Goal: Information Seeking & Learning: Learn about a topic

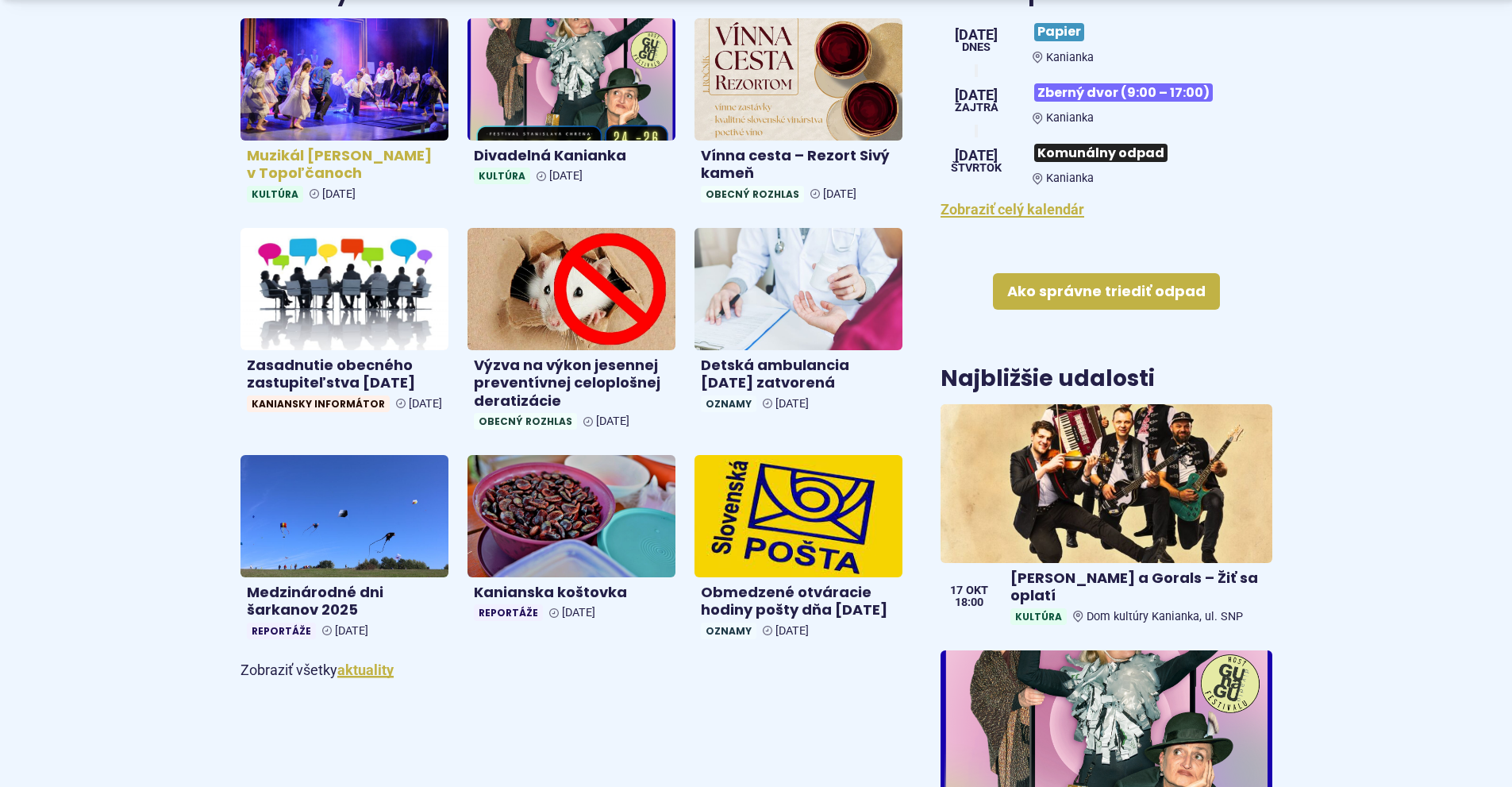
scroll to position [714, 0]
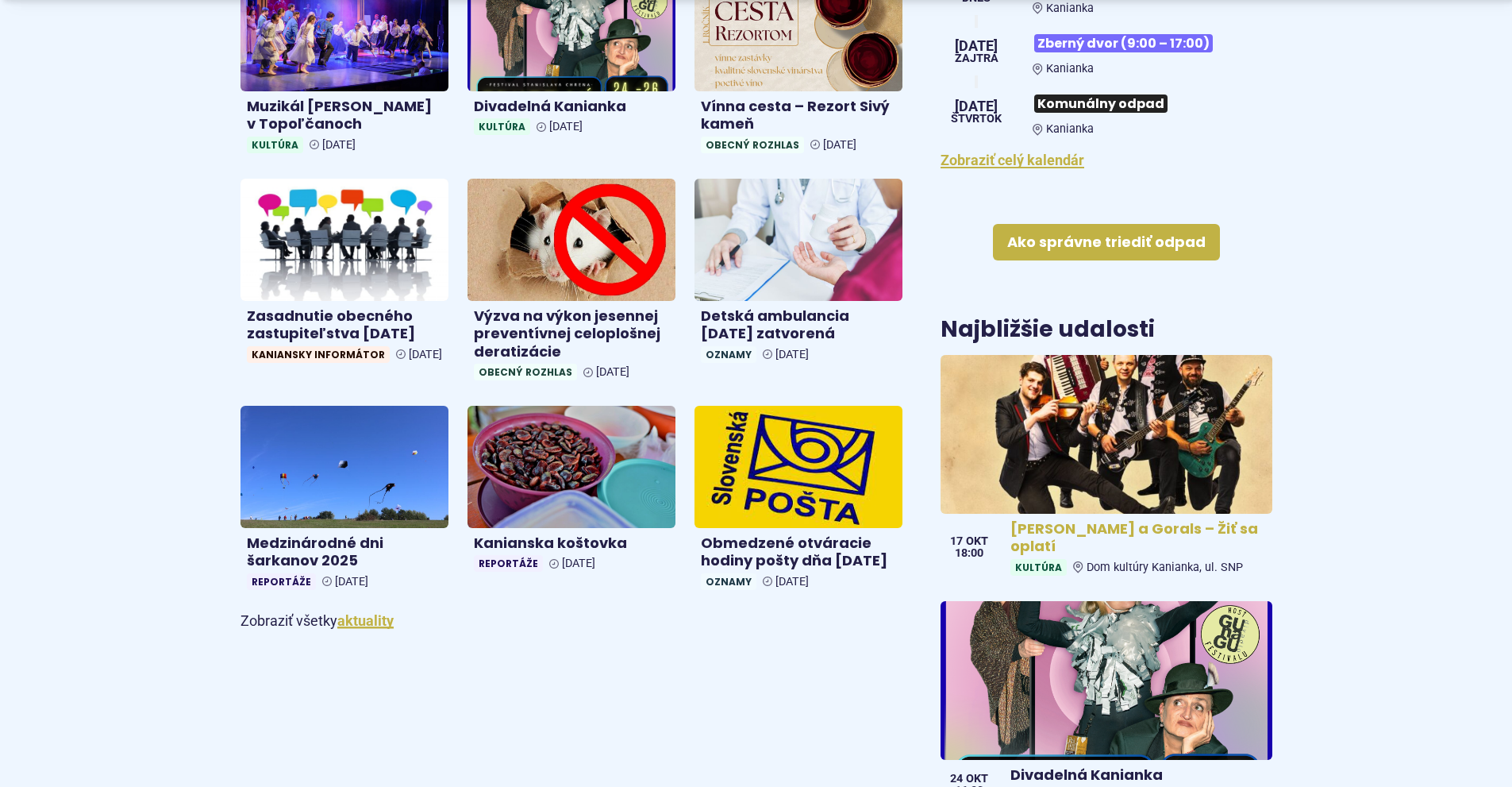
click at [1084, 424] on img at bounding box center [1106, 434] width 380 height 183
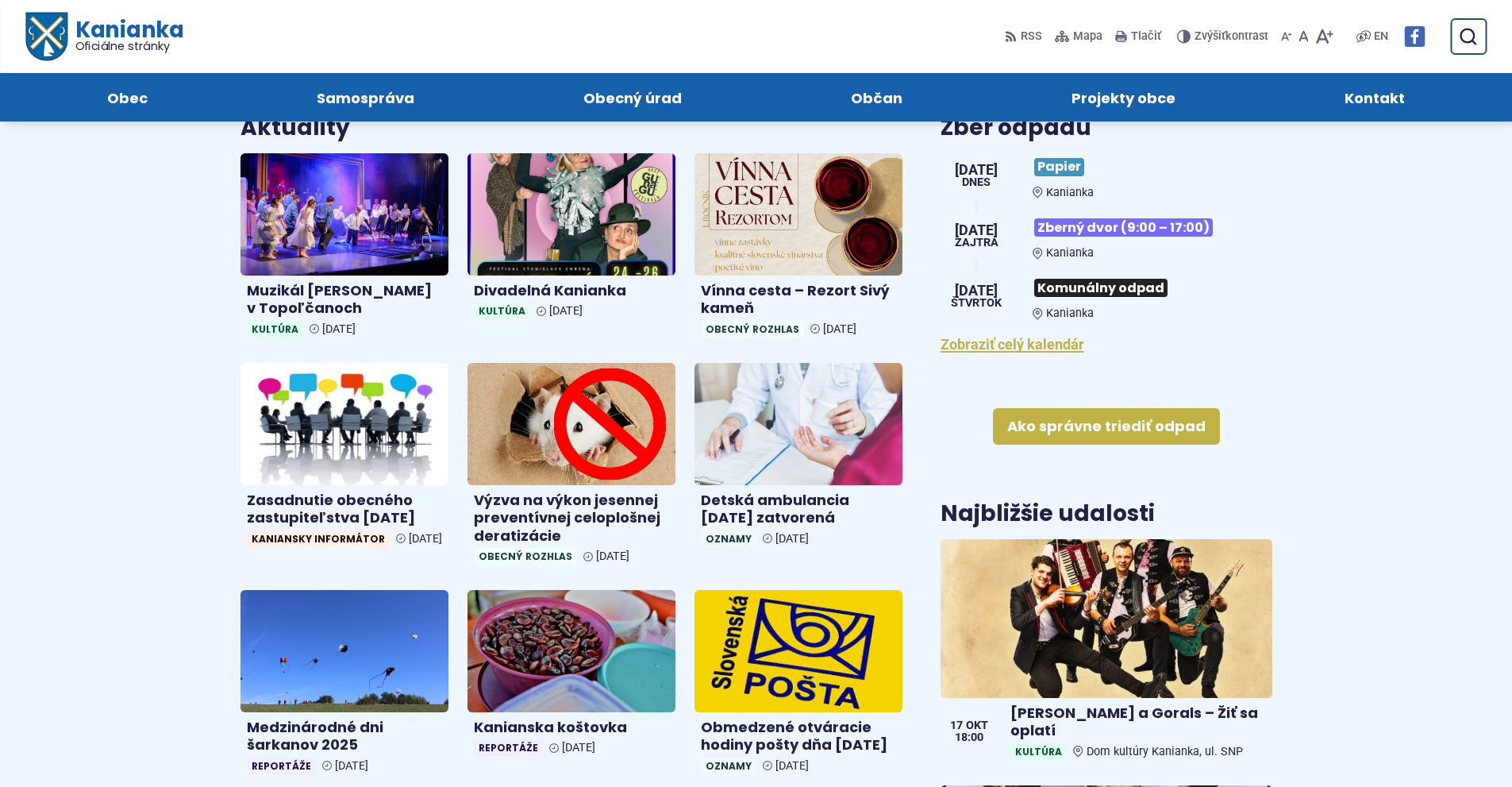
scroll to position [476, 0]
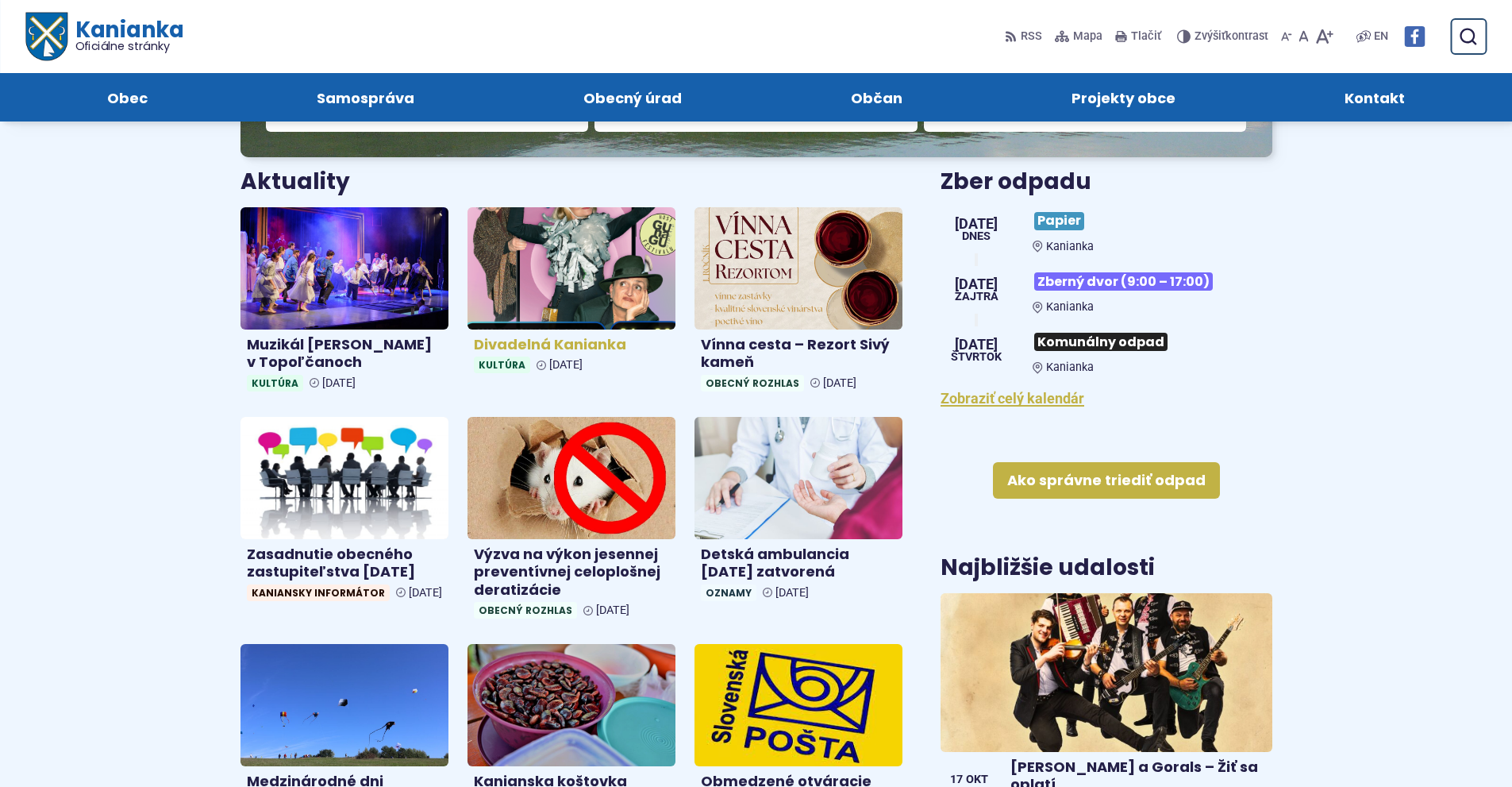
click at [571, 258] on img at bounding box center [571, 267] width 239 height 140
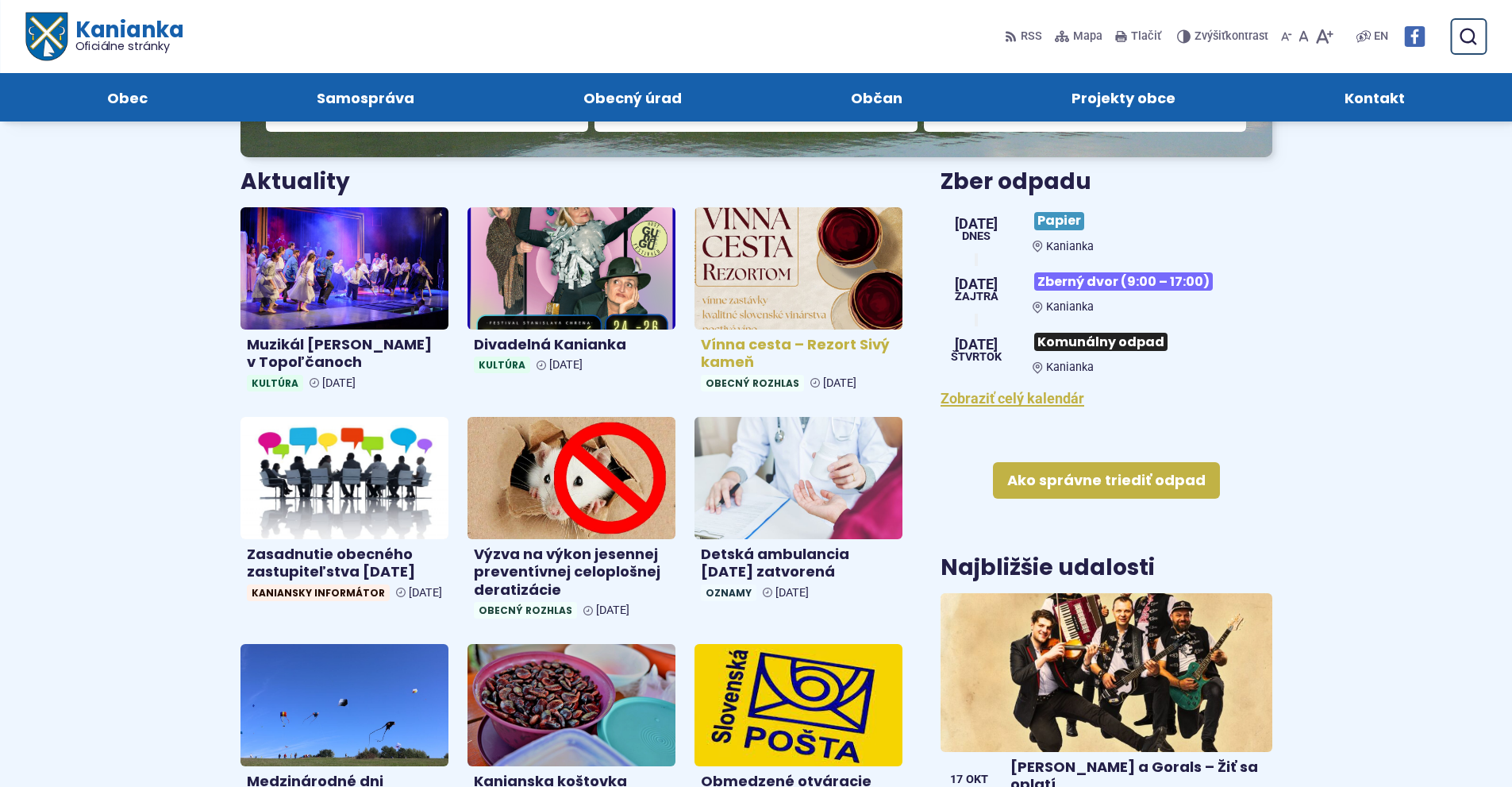
click at [772, 296] on img at bounding box center [798, 267] width 239 height 140
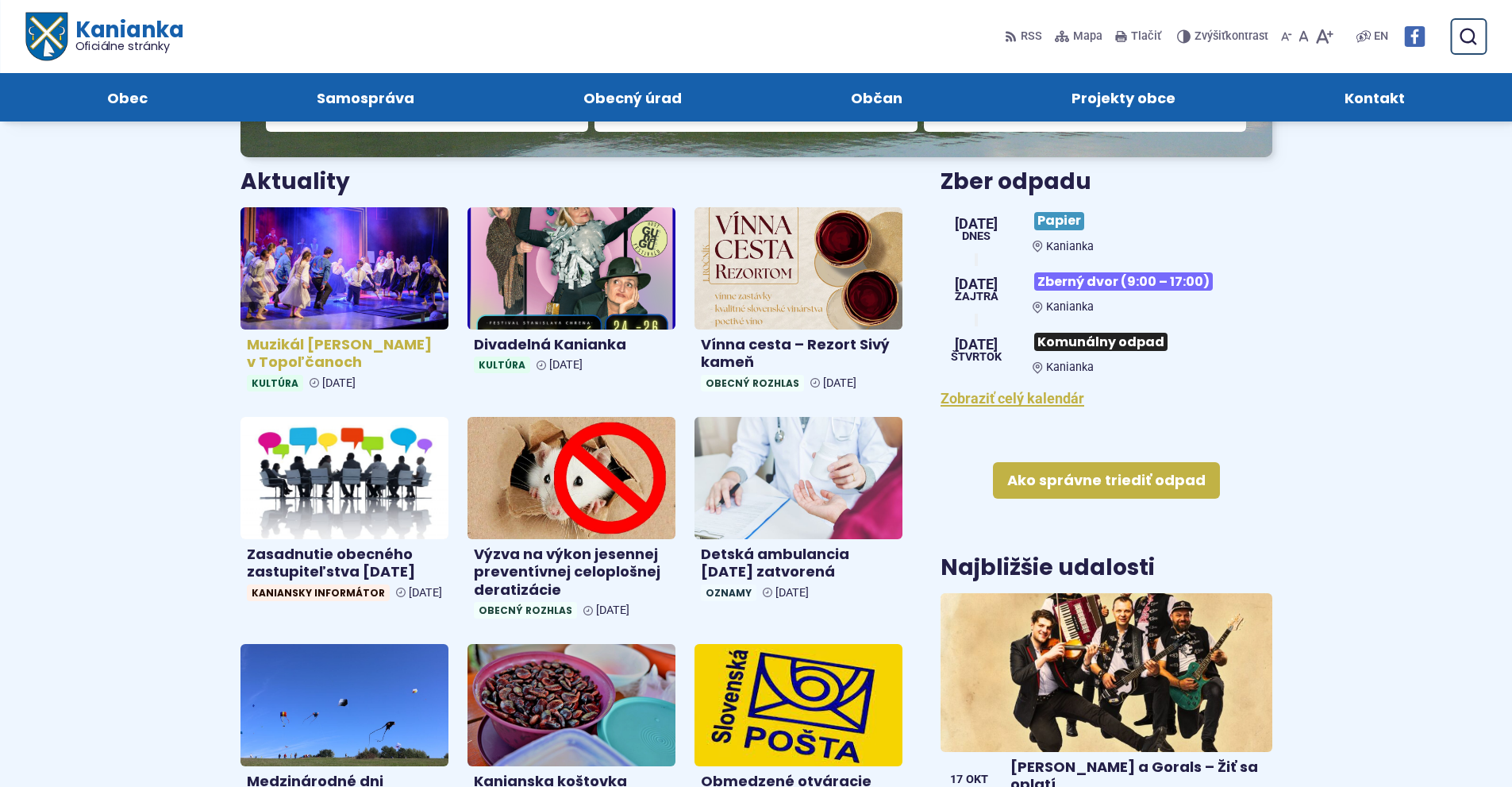
click at [311, 273] on img at bounding box center [344, 267] width 239 height 140
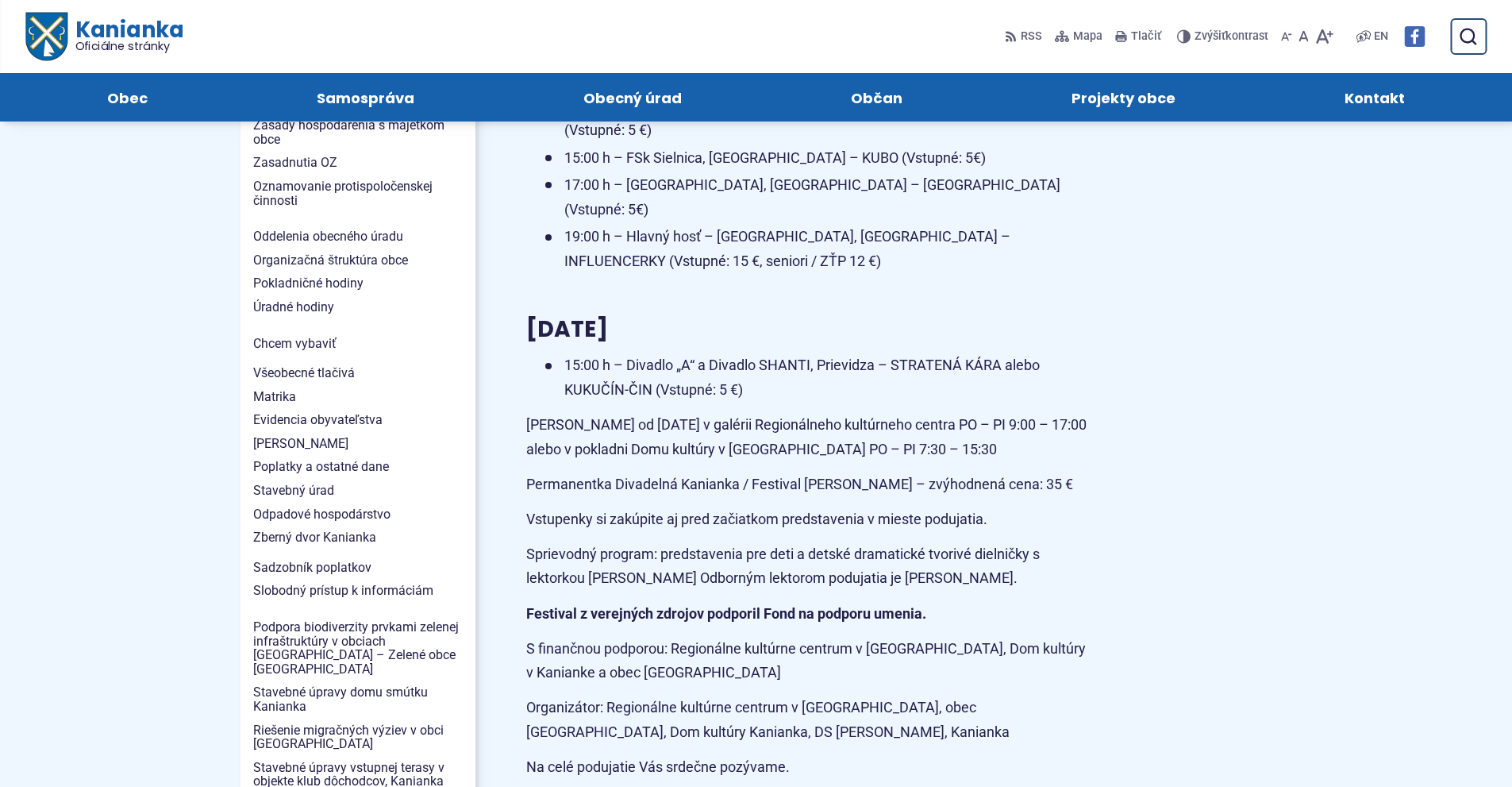
scroll to position [1270, 0]
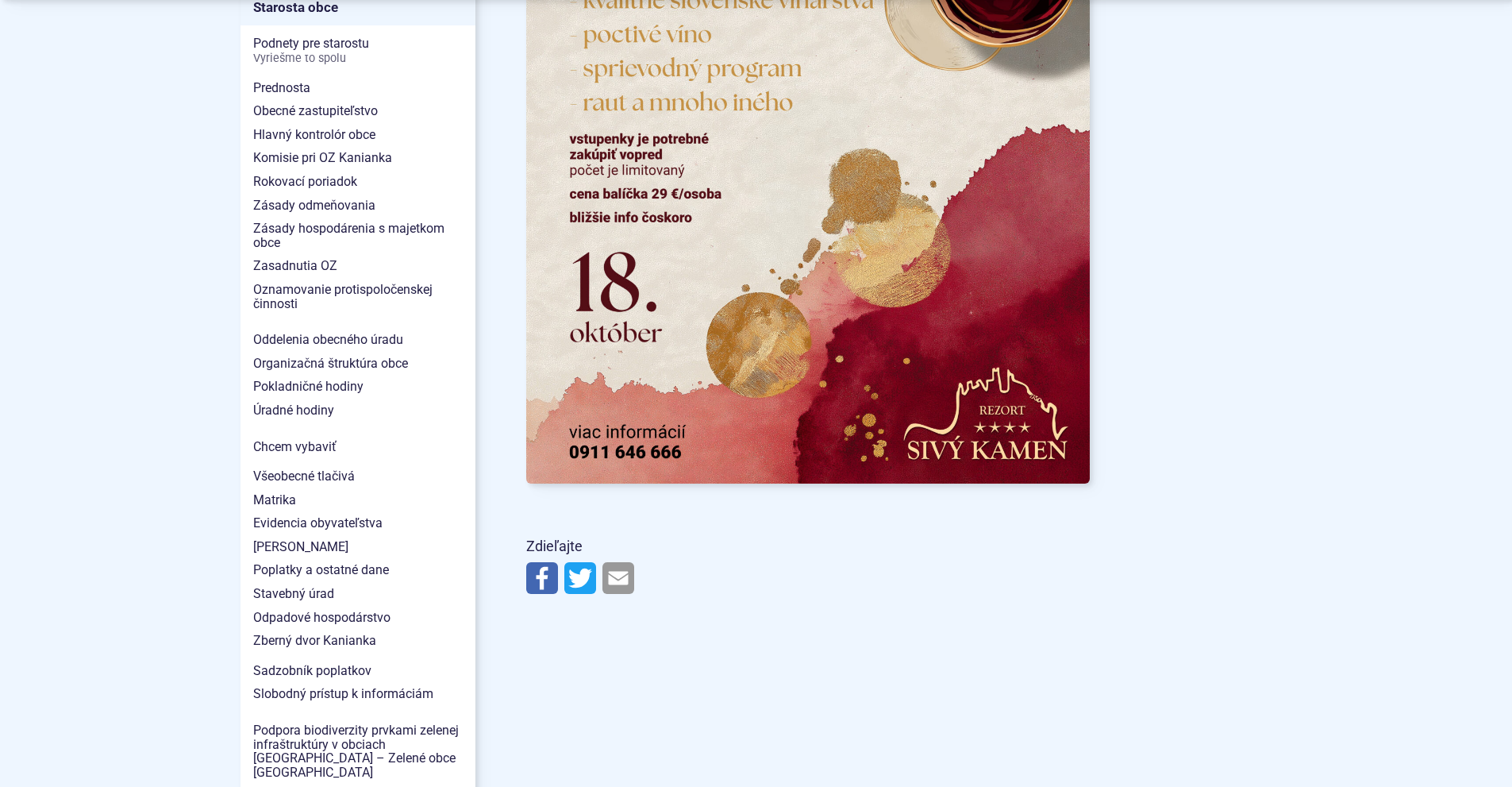
scroll to position [1190, 0]
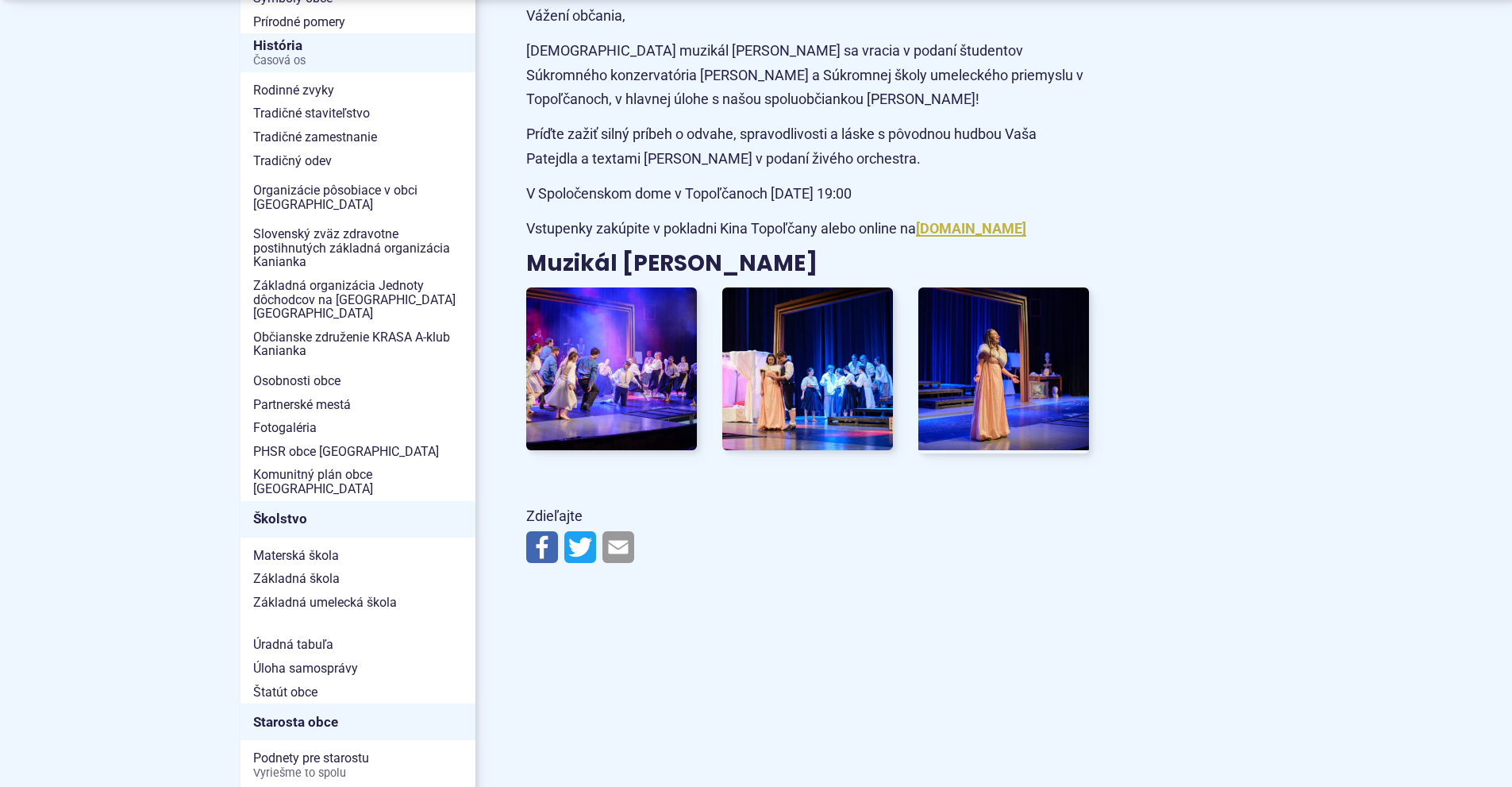
scroll to position [476, 0]
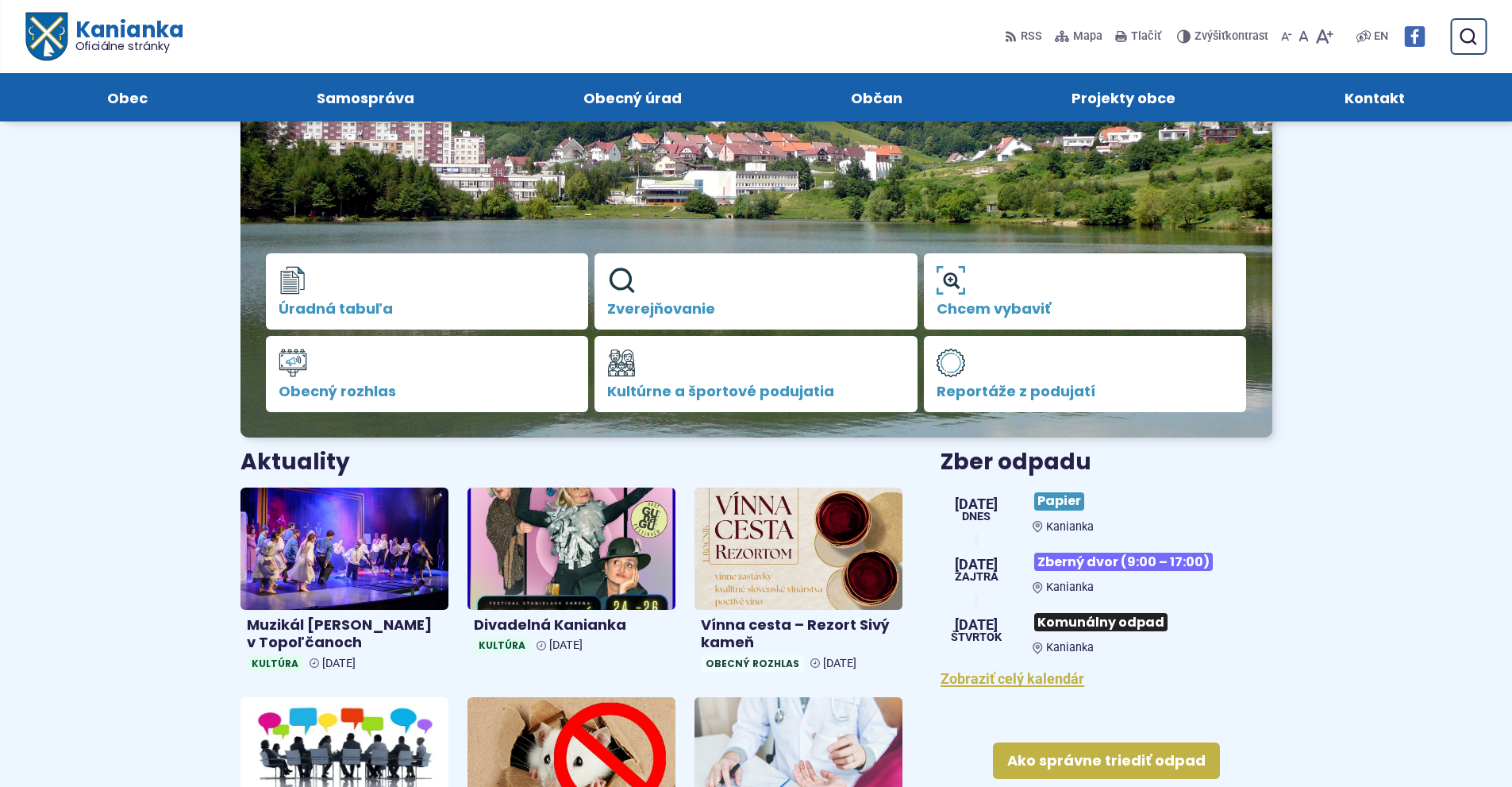
scroll to position [159, 0]
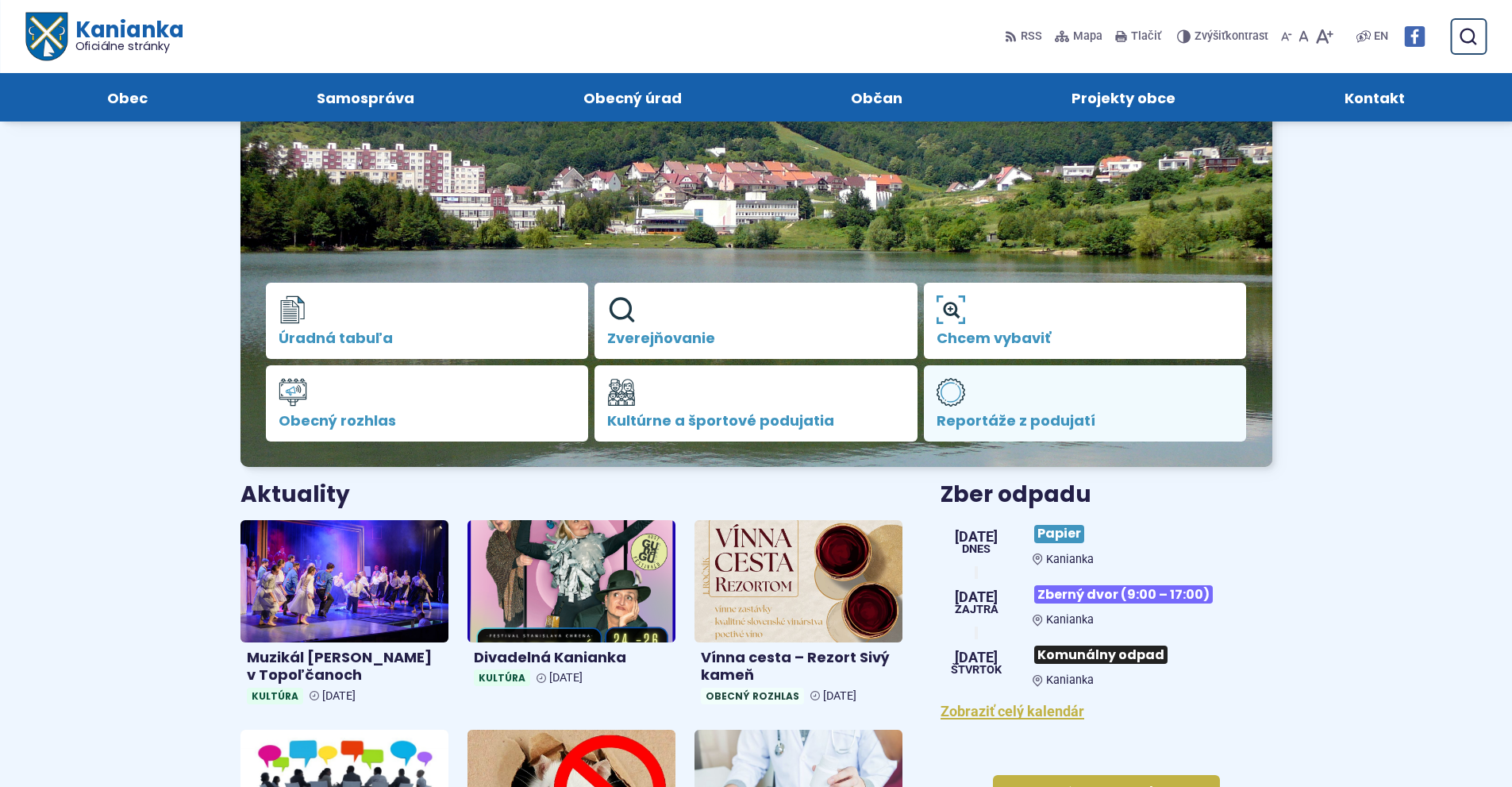
click at [1009, 420] on span "Reportáže z podujatí" at bounding box center [1086, 420] width 298 height 16
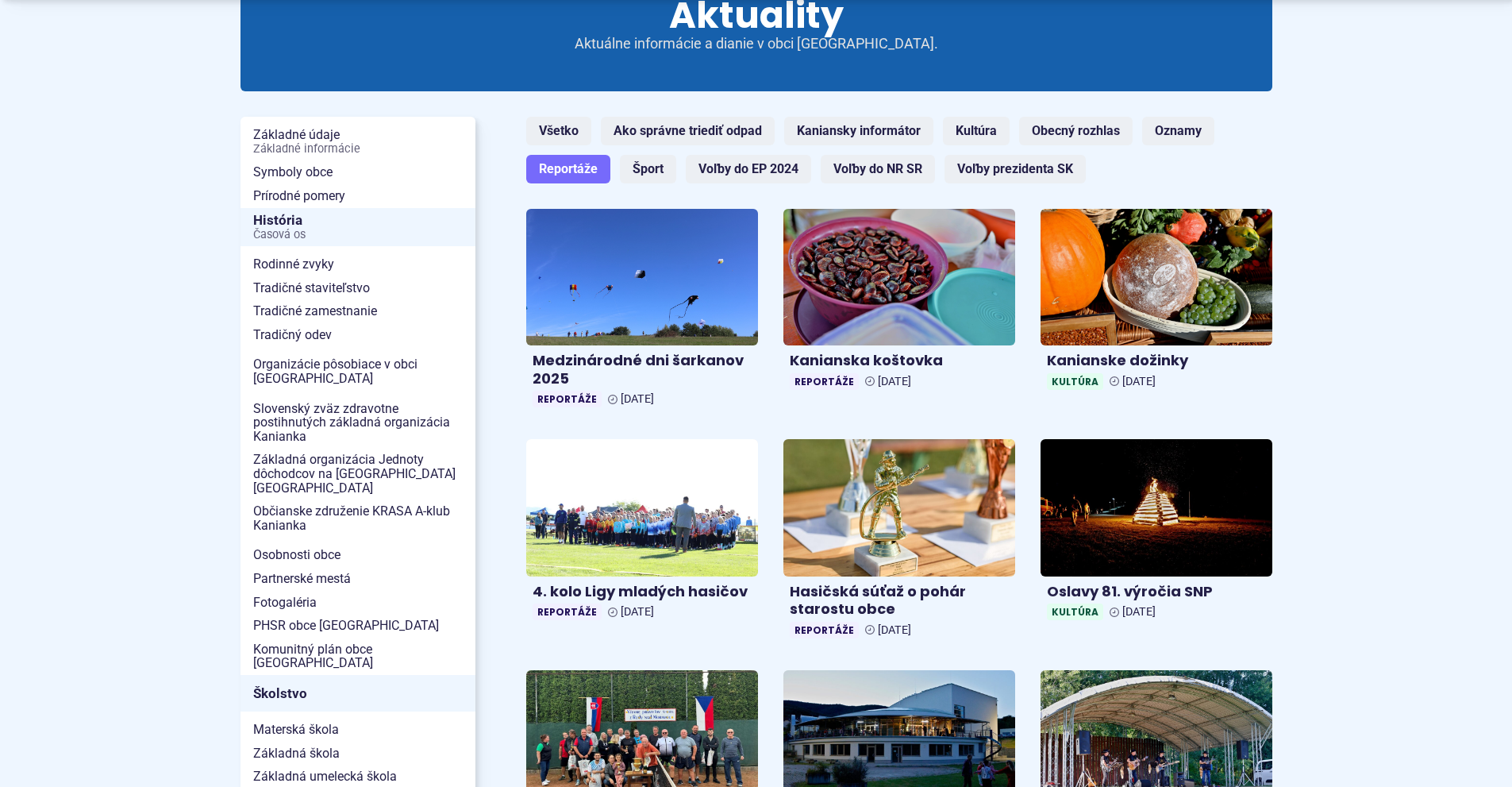
scroll to position [238, 0]
